Goal: Task Accomplishment & Management: Manage account settings

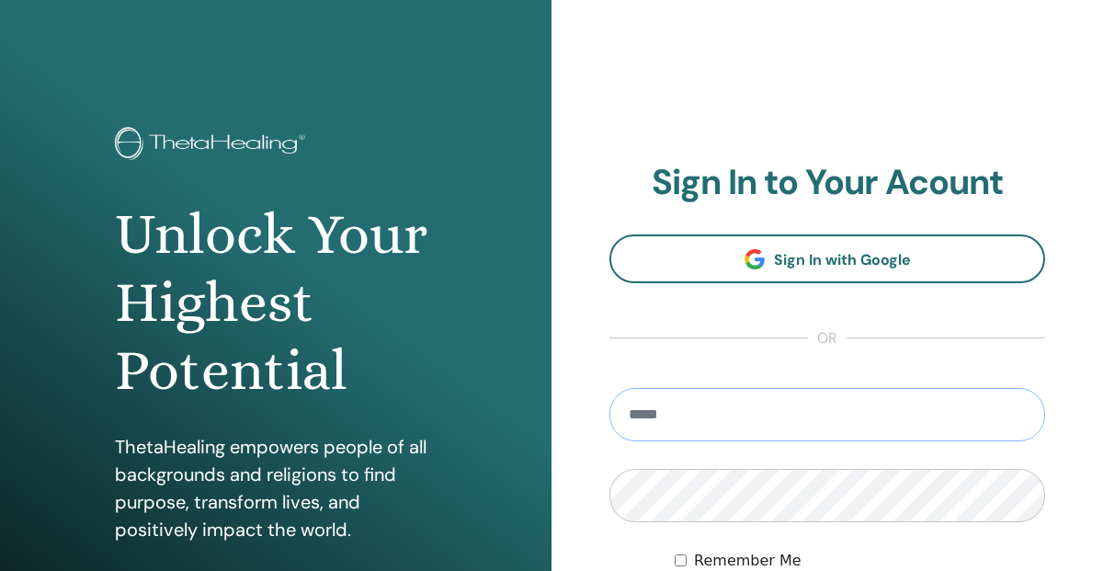
click at [654, 415] on input "email" at bounding box center [828, 414] width 436 height 53
type input "**********"
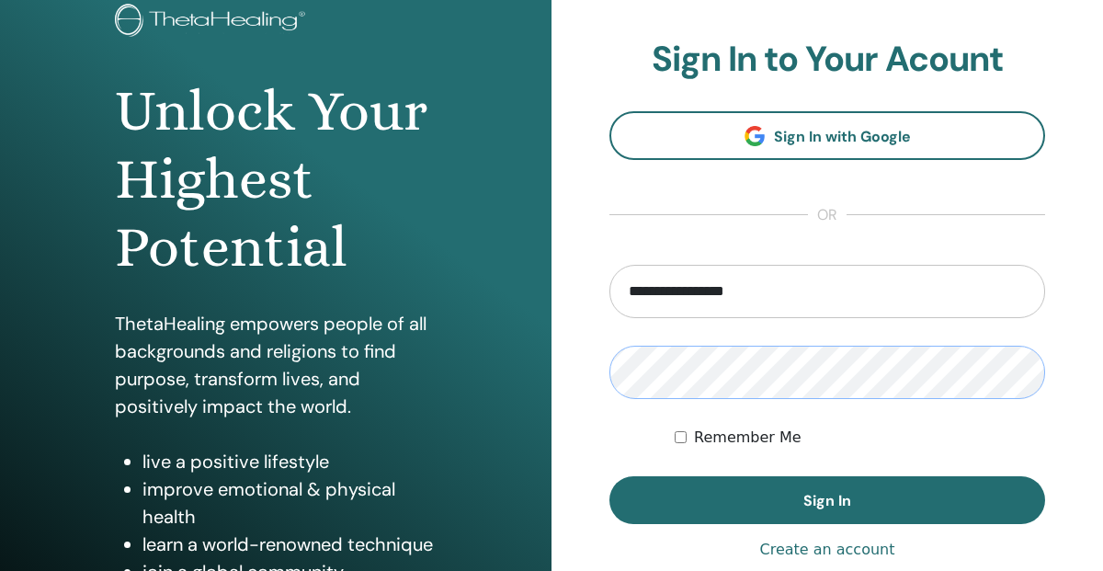
scroll to position [201, 0]
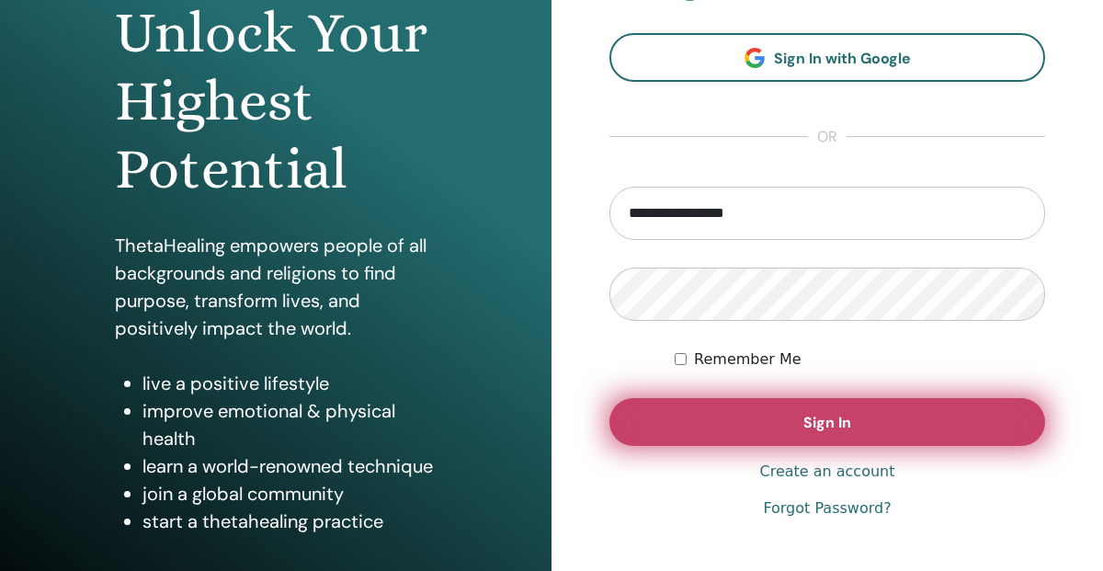
click at [845, 419] on span "Sign In" at bounding box center [828, 422] width 48 height 19
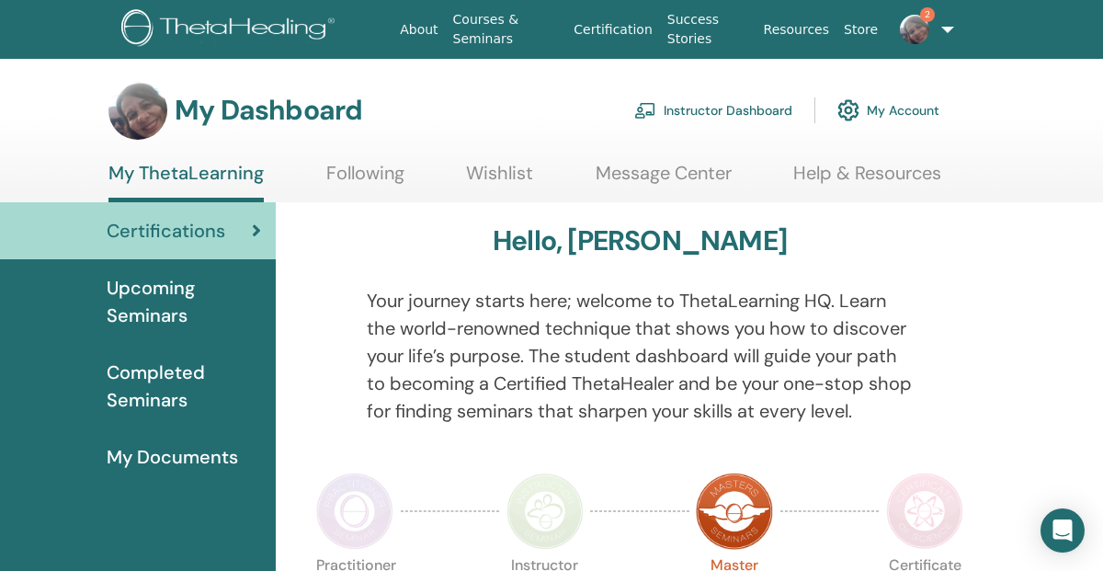
click at [916, 28] on img at bounding box center [914, 29] width 29 height 29
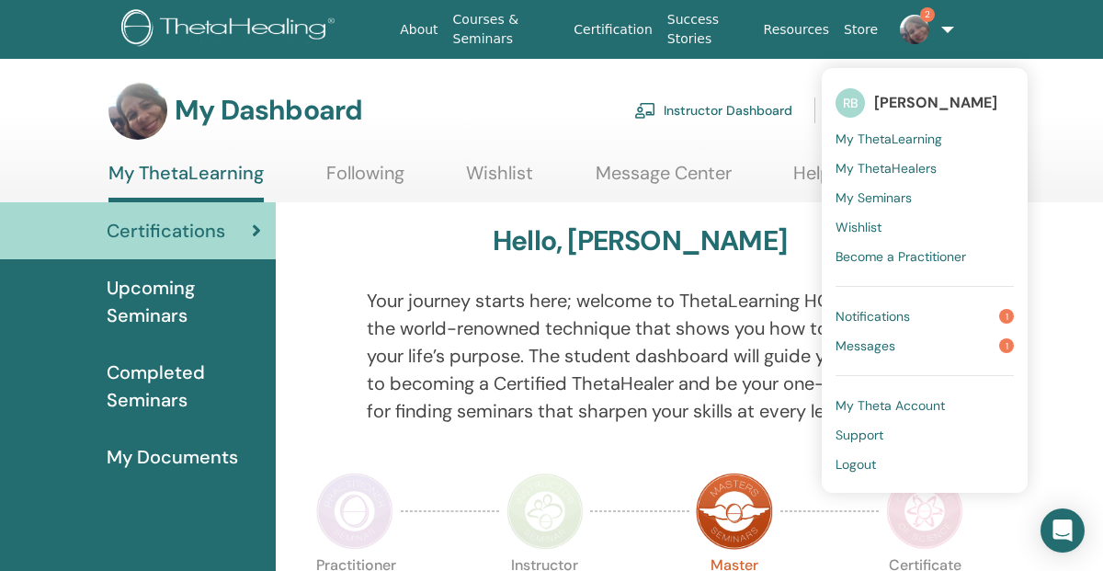
click at [875, 346] on span "Messages" at bounding box center [866, 345] width 60 height 17
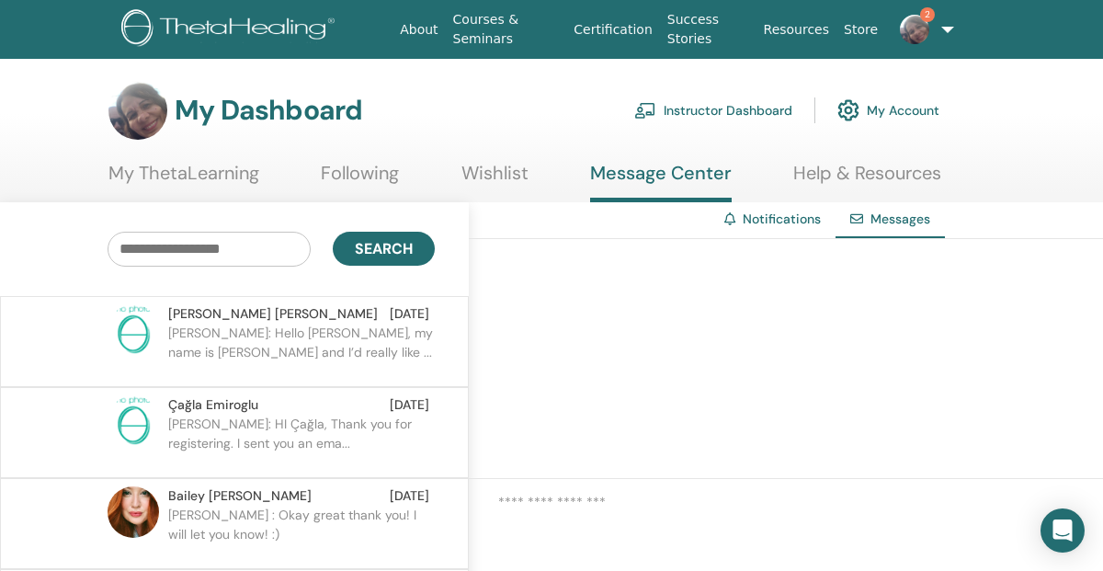
click at [360, 338] on p "Carolyn: Hello Rosa, my name is Carolyn and I’d really like ..." at bounding box center [301, 351] width 267 height 55
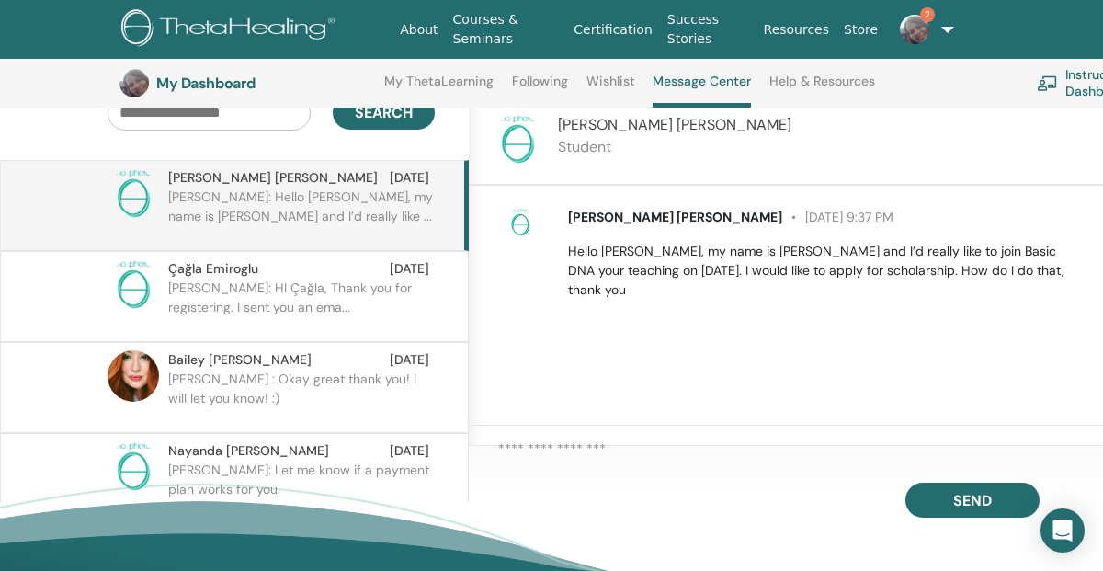
scroll to position [193, 0]
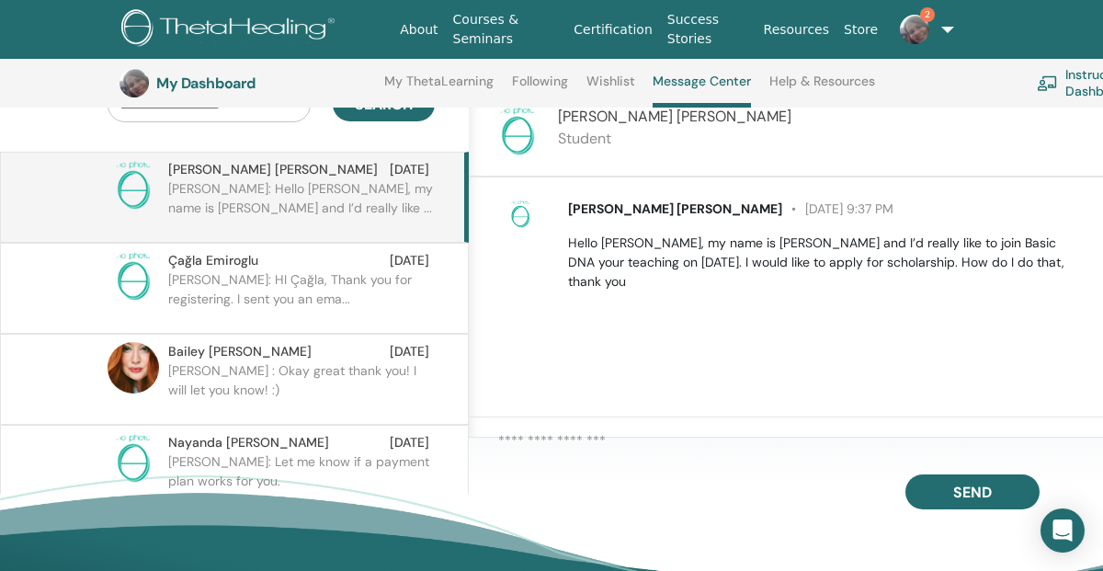
click at [591, 427] on div at bounding box center [786, 445] width 634 height 57
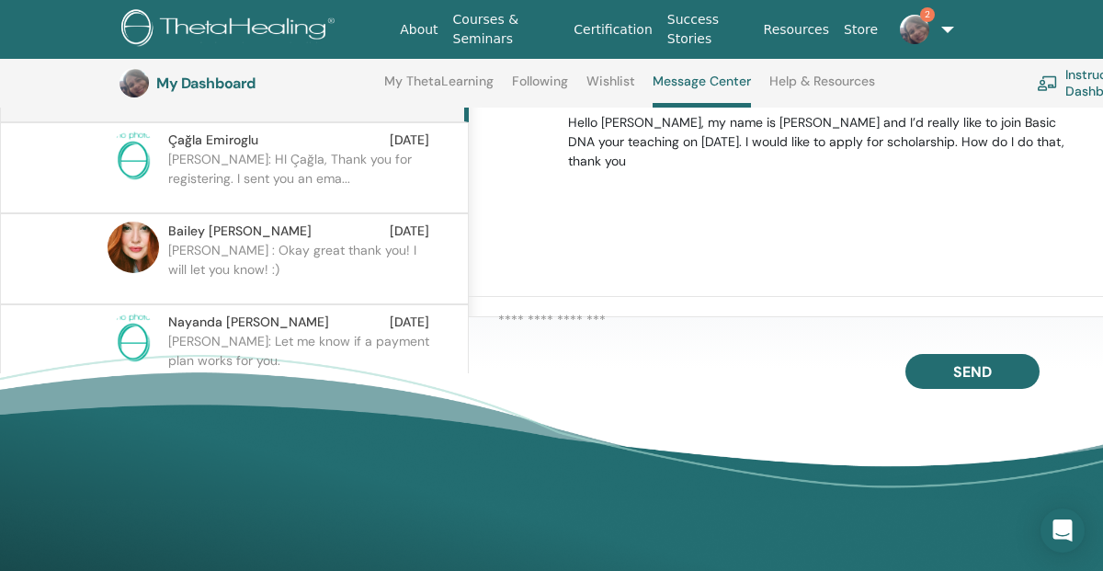
scroll to position [298, 0]
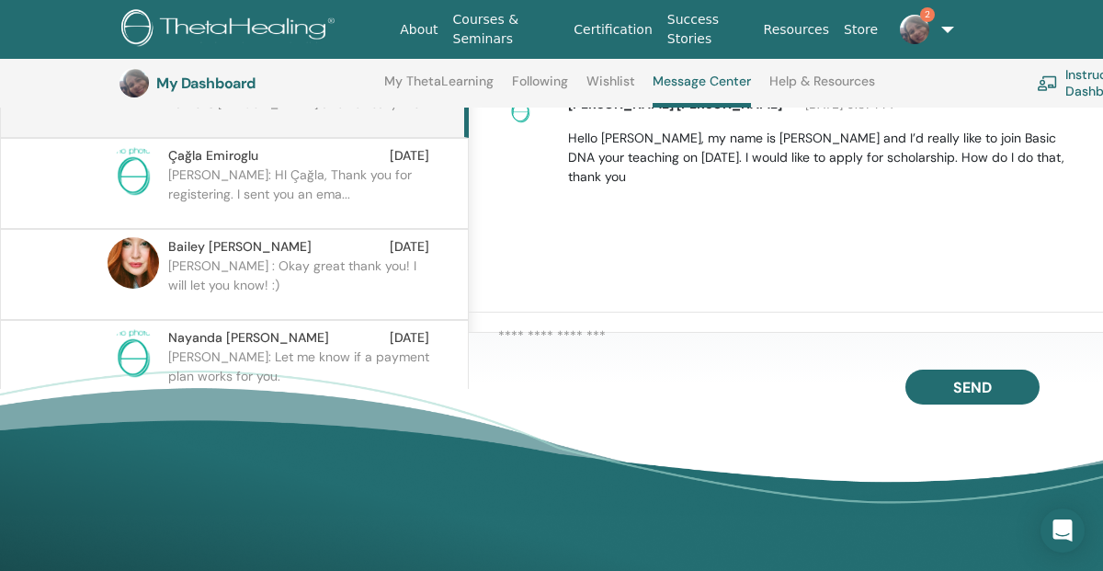
click at [508, 318] on div at bounding box center [786, 341] width 634 height 57
click at [565, 324] on div at bounding box center [786, 341] width 634 height 57
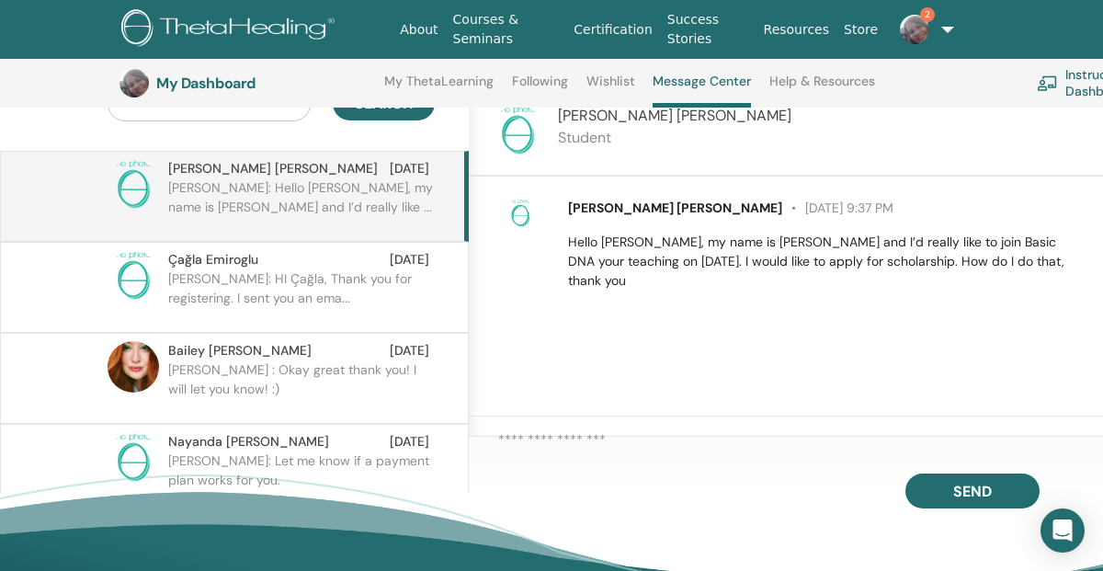
scroll to position [154, 0]
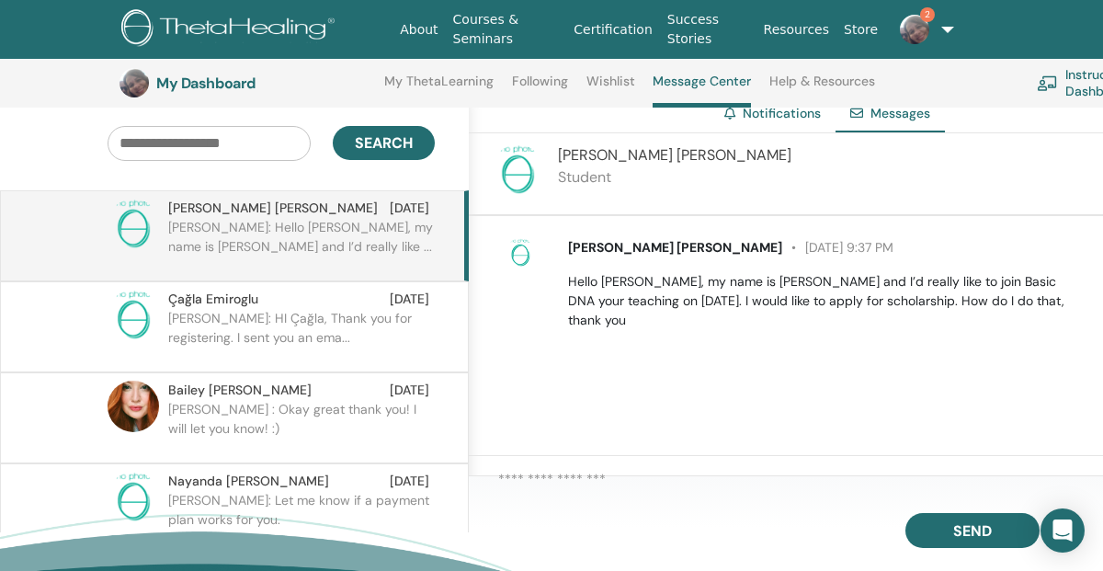
click at [566, 471] on textarea at bounding box center [800, 484] width 605 height 31
click at [833, 482] on textarea "**********" at bounding box center [800, 484] width 605 height 31
click at [937, 480] on textarea "**********" at bounding box center [800, 484] width 605 height 31
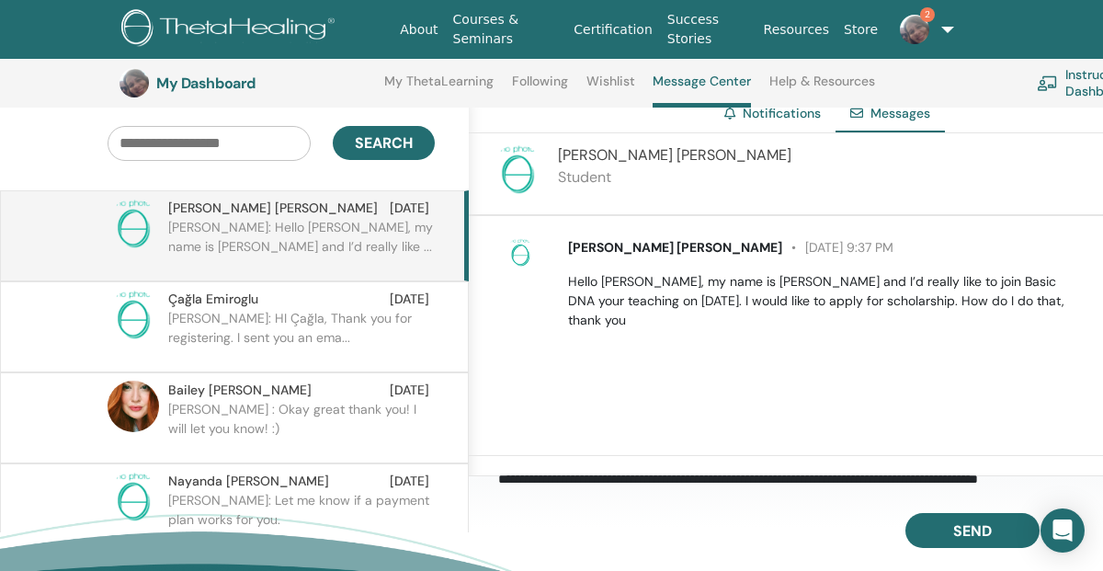
scroll to position [7, 0]
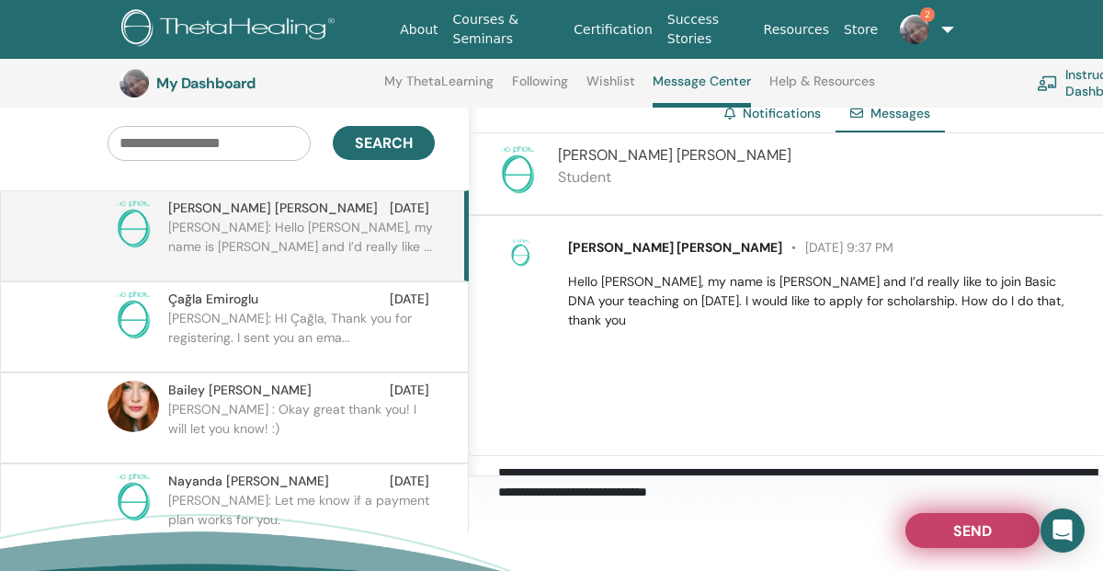
type textarea "**********"
click at [998, 526] on button "Send" at bounding box center [973, 530] width 134 height 35
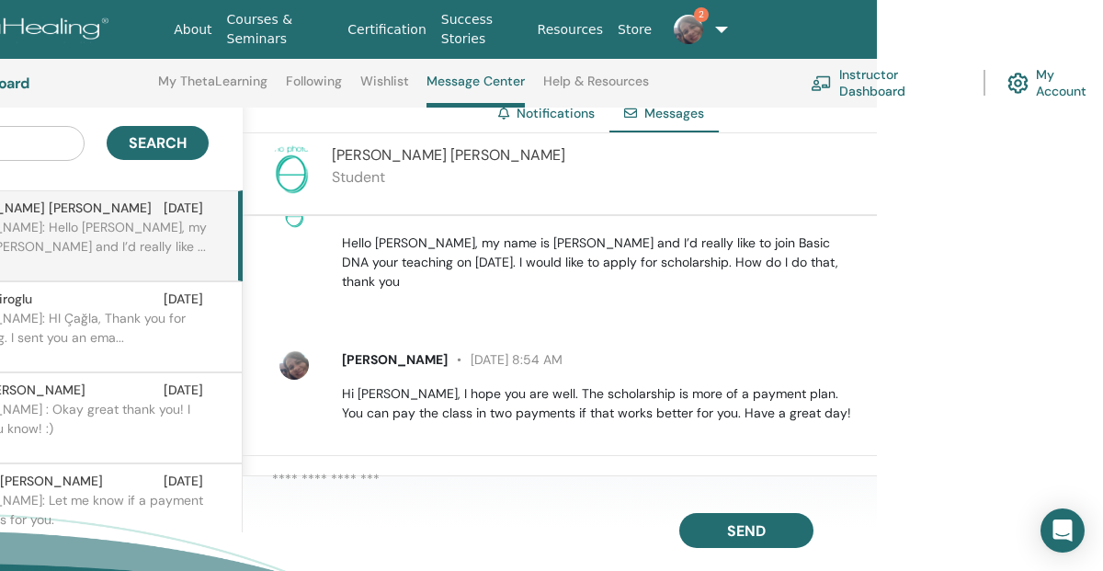
scroll to position [154, 228]
click at [683, 30] on img at bounding box center [686, 29] width 29 height 29
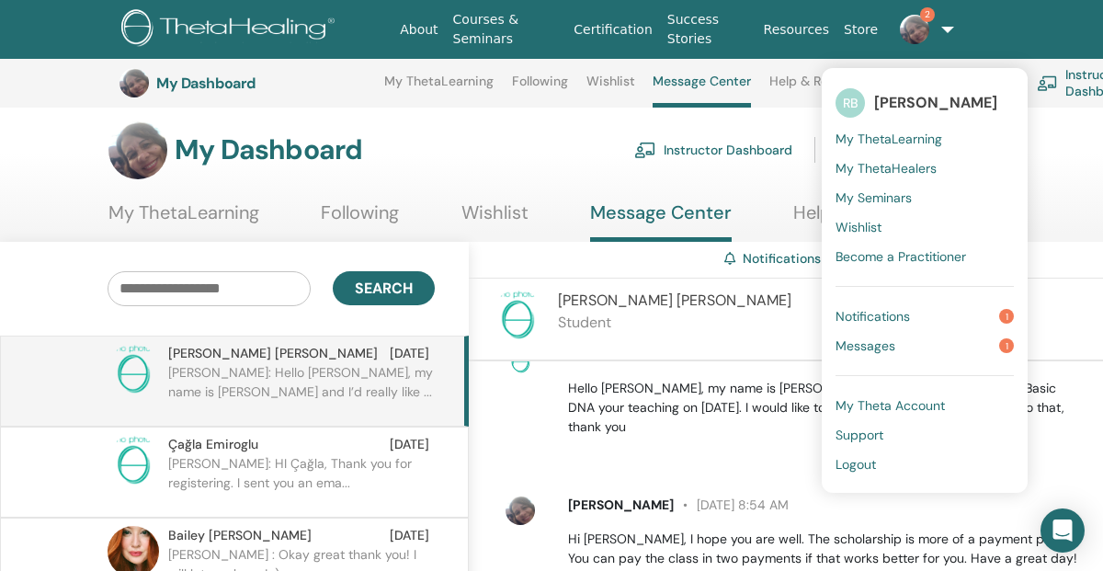
scroll to position [0, 0]
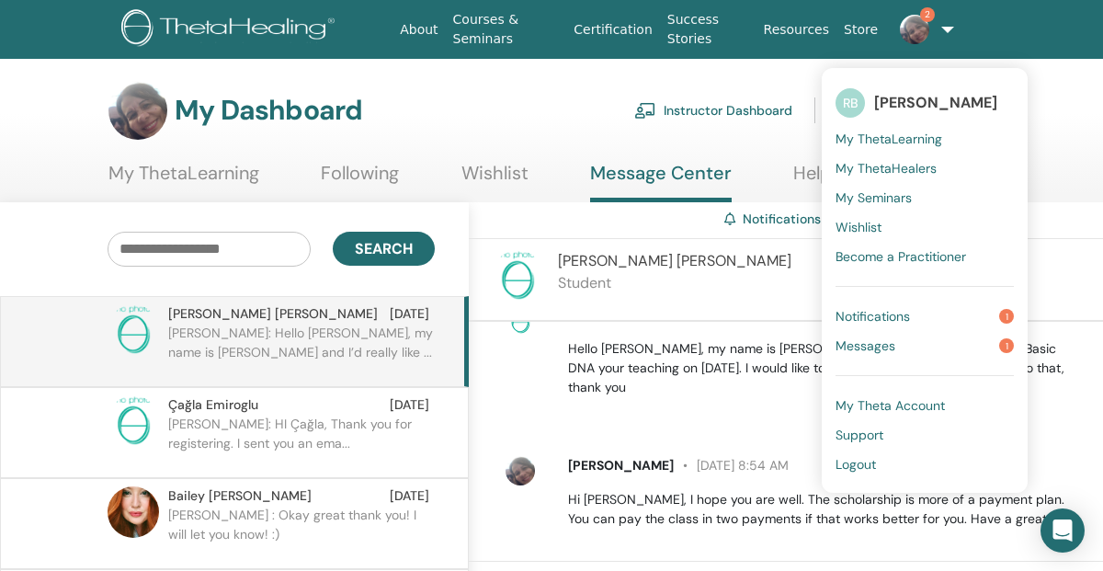
click at [734, 102] on link "Instructor Dashboard" at bounding box center [713, 110] width 158 height 40
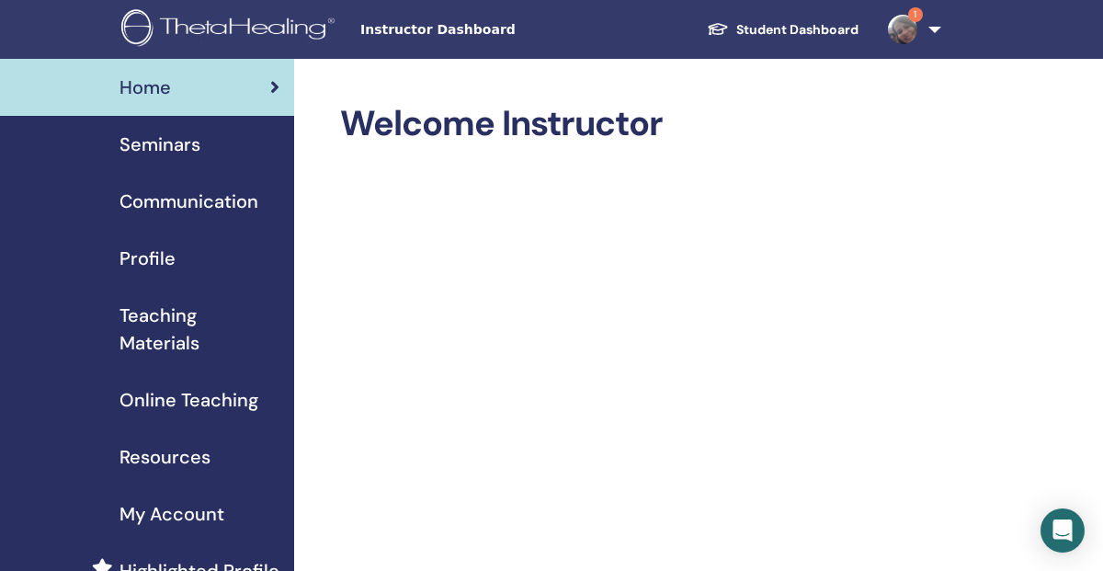
click at [180, 148] on span "Seminars" at bounding box center [160, 145] width 81 height 28
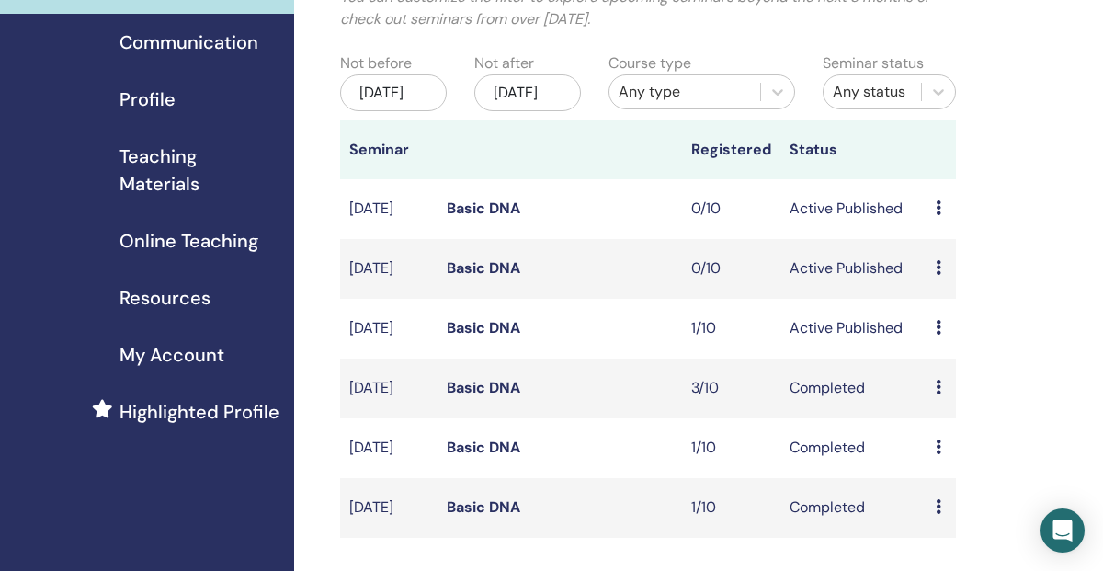
scroll to position [168, 0]
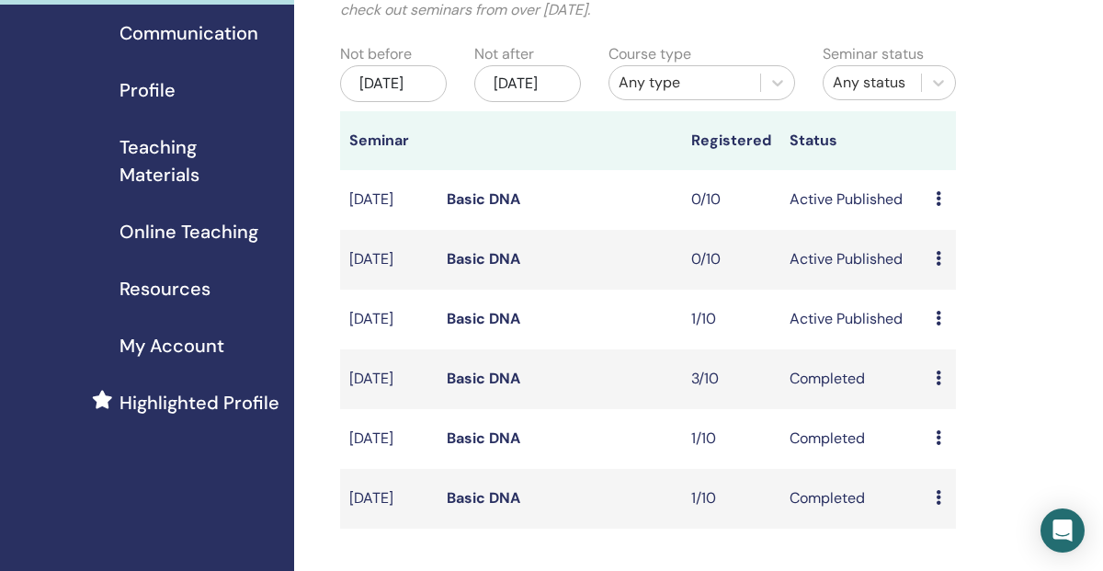
click at [941, 266] on icon at bounding box center [939, 258] width 6 height 15
click at [946, 315] on link "Edit" at bounding box center [937, 318] width 27 height 19
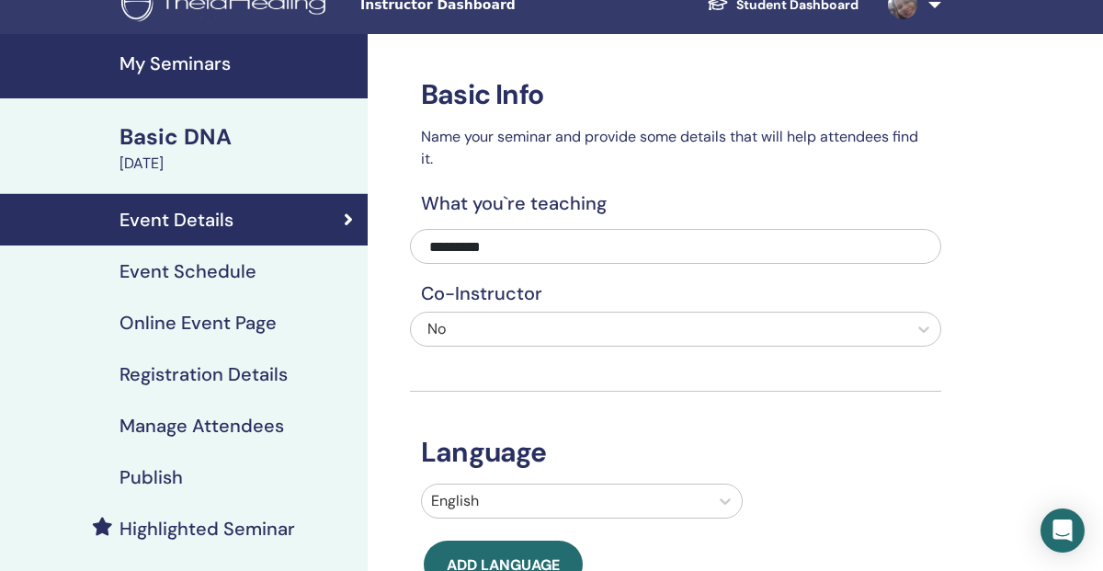
scroll to position [28, 0]
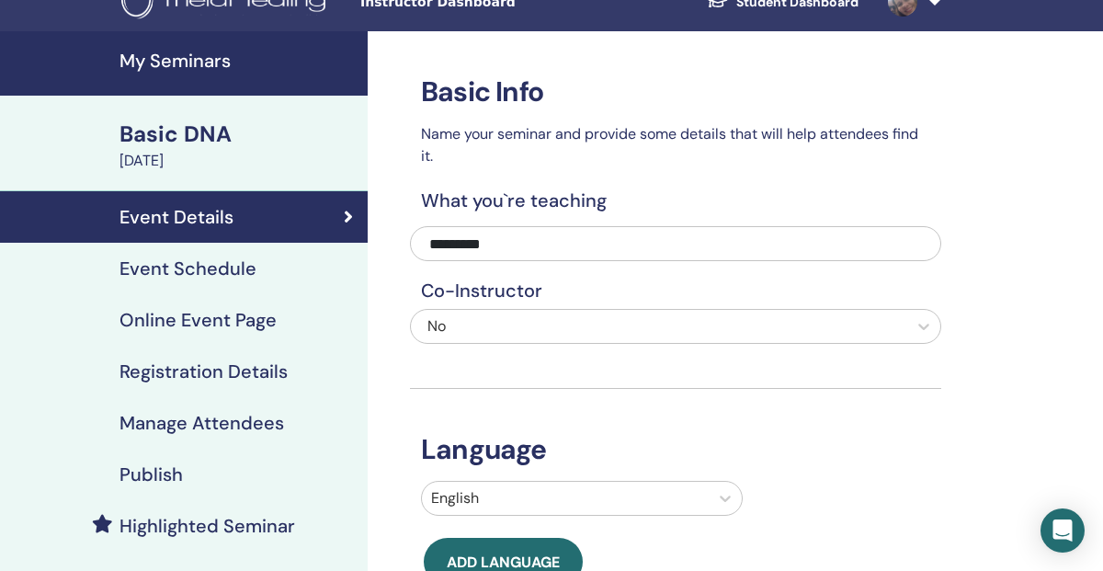
click at [240, 263] on h4 "Event Schedule" at bounding box center [188, 268] width 137 height 22
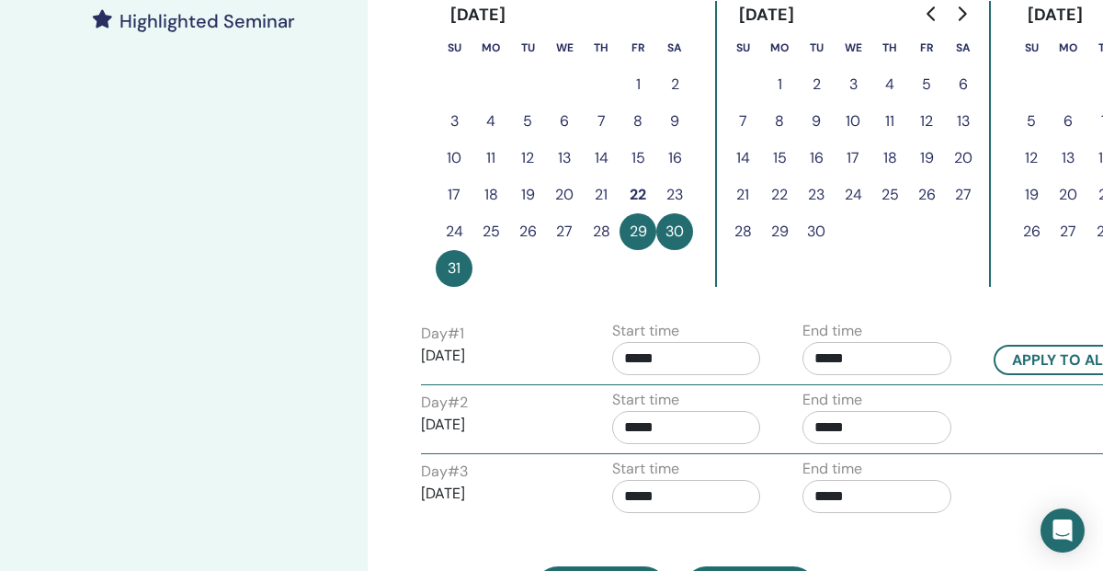
scroll to position [539, 0]
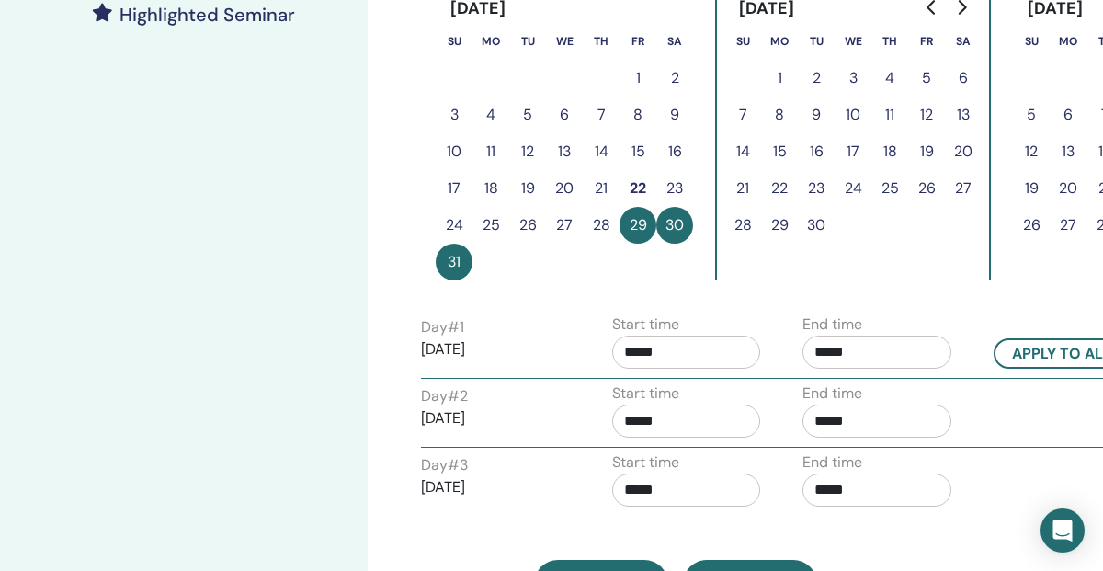
click at [642, 350] on input "*****" at bounding box center [686, 352] width 149 height 33
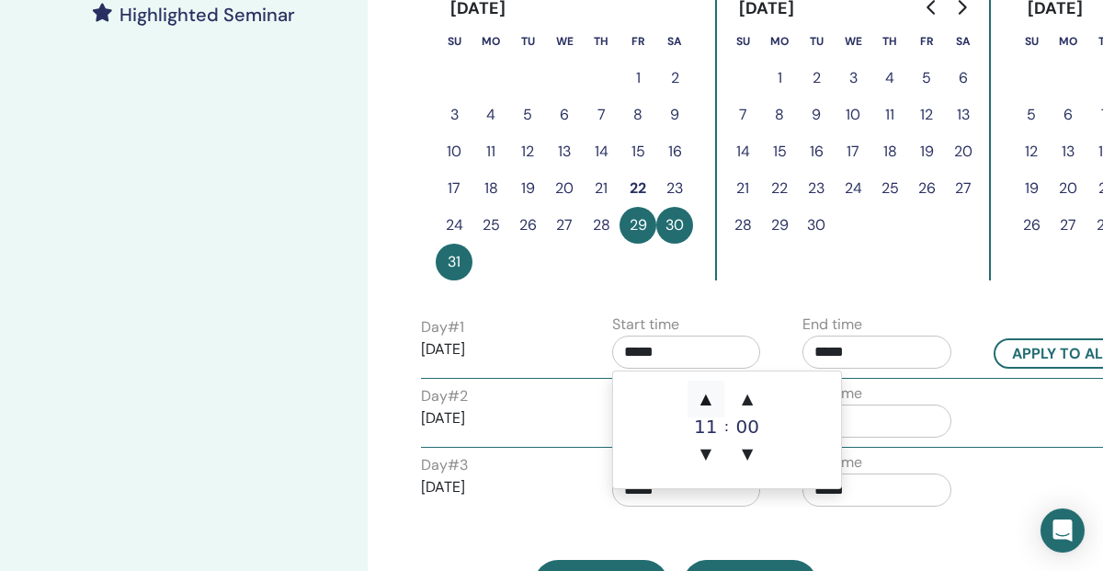
click at [708, 395] on span "▲" at bounding box center [706, 399] width 37 height 37
click at [707, 393] on span "▲" at bounding box center [706, 399] width 37 height 37
type input "*****"
click at [868, 352] on input "*****" at bounding box center [877, 352] width 149 height 33
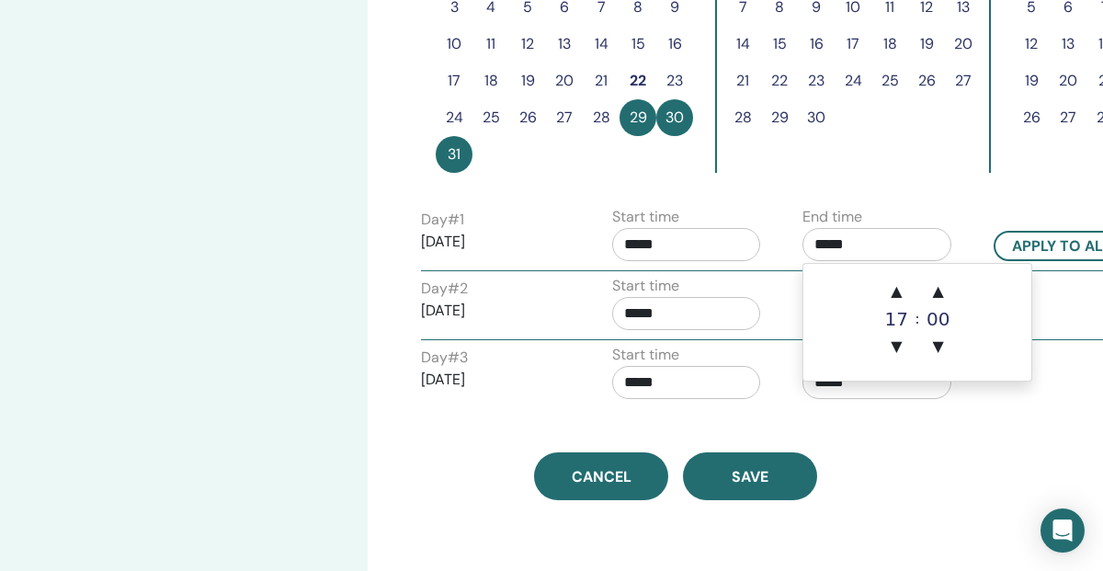
scroll to position [647, 0]
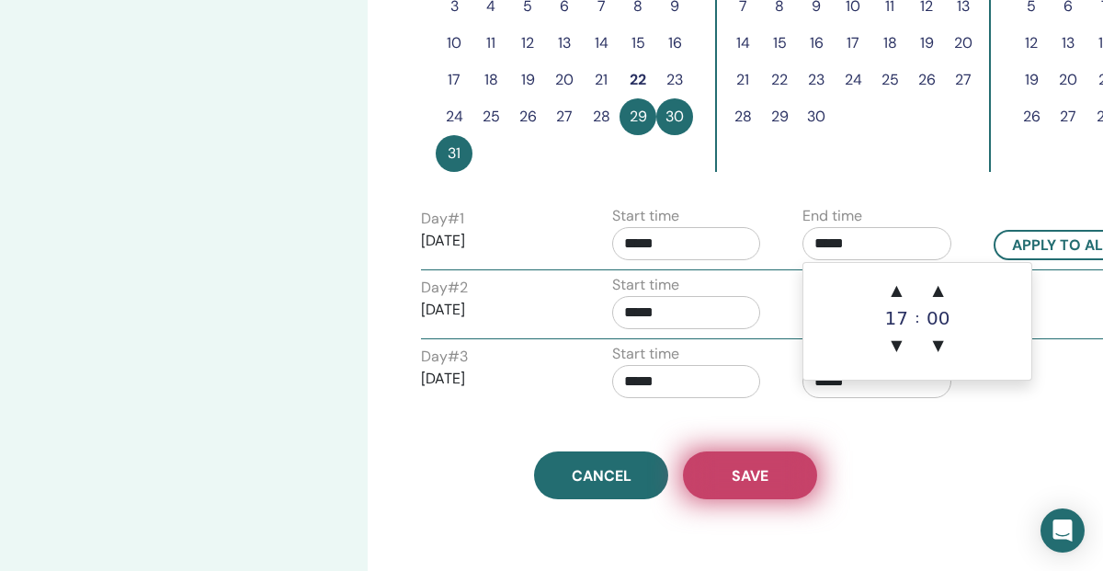
click at [750, 467] on span "Save" at bounding box center [750, 475] width 37 height 19
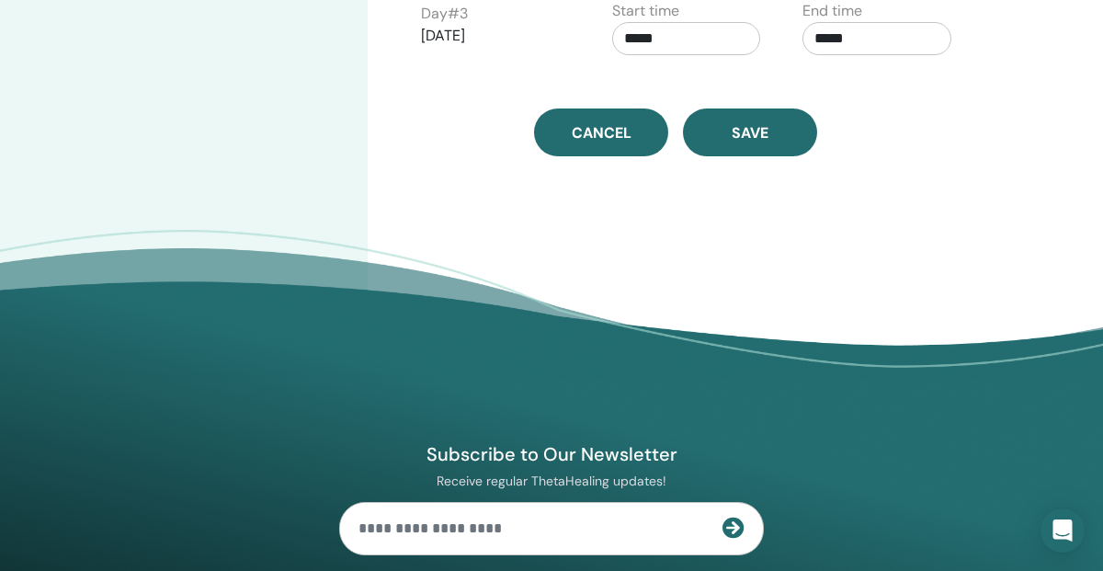
scroll to position [974, 0]
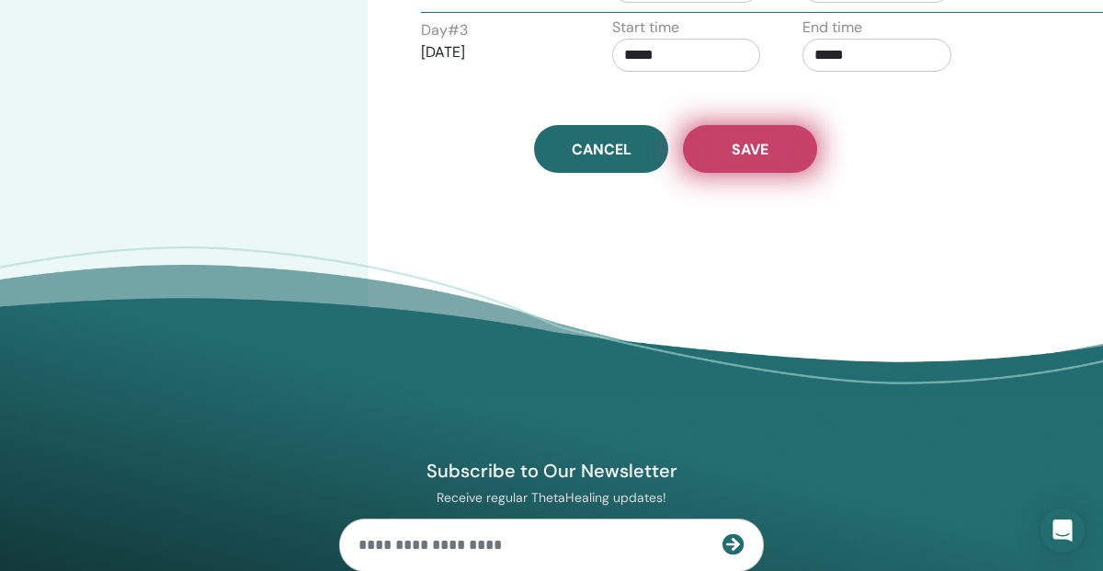
click at [765, 136] on button "Save" at bounding box center [750, 149] width 134 height 48
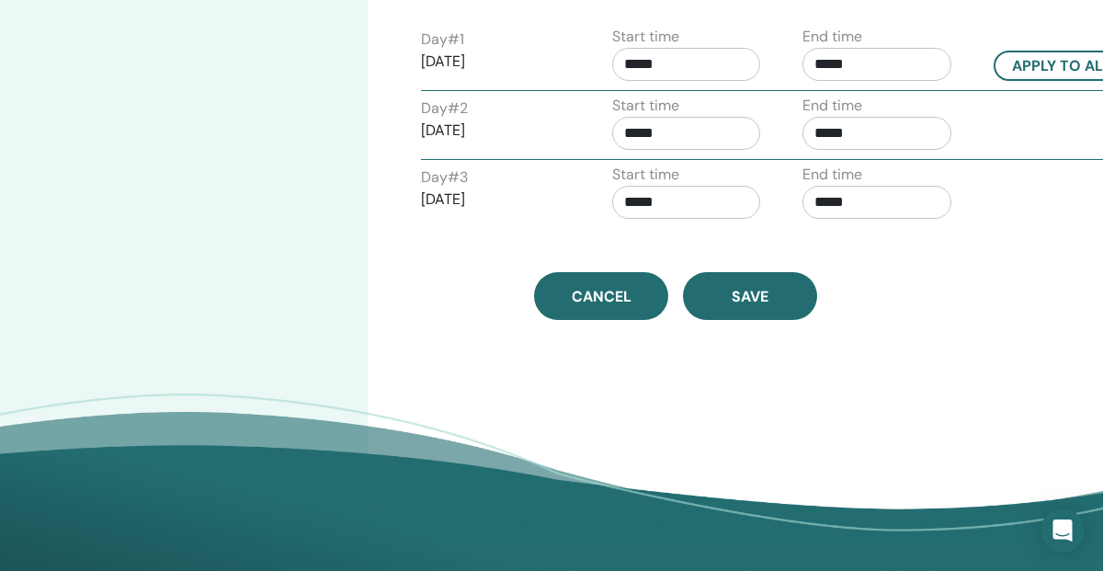
scroll to position [774, 0]
